Goal: Use online tool/utility: Utilize a website feature to perform a specific function

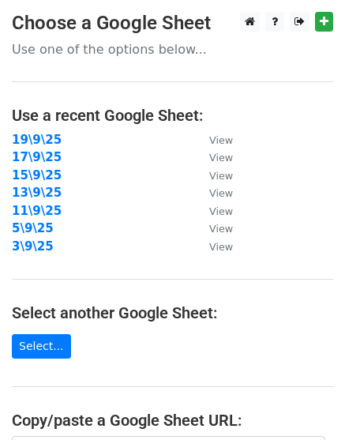
scroll to position [295, 0]
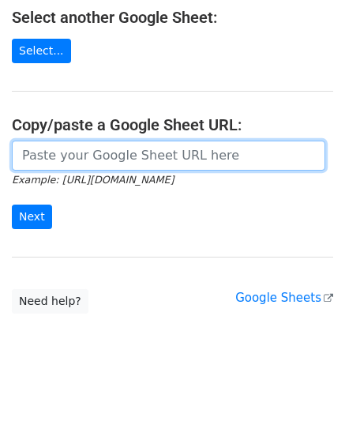
click at [91, 162] on input "url" at bounding box center [169, 156] width 314 height 30
paste input "https://docs.google.com/spreadsheets/d/11yQh66HINfaw6JFJ4zu8-px6LU6BP7uCMNx-rRi…"
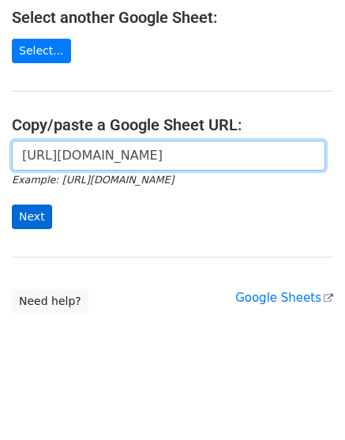
scroll to position [0, 0]
type input "https://docs.google.com/spreadsheets/d/11yQh66HINfaw6JFJ4zu8-px6LU6BP7uCMNx-rRi…"
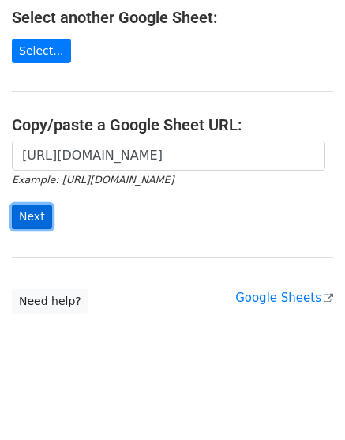
click at [32, 209] on input "Next" at bounding box center [32, 217] width 40 height 24
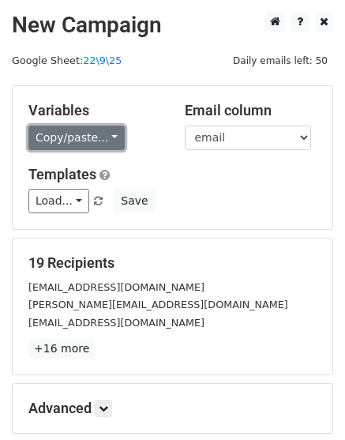
click at [58, 139] on link "Copy/paste..." at bounding box center [76, 138] width 96 height 24
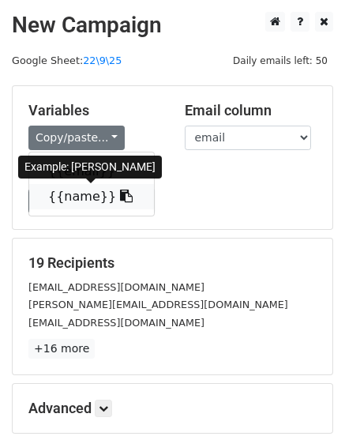
click at [62, 198] on link "{{name}}" at bounding box center [91, 196] width 125 height 25
